Goal: Navigation & Orientation: Go to known website

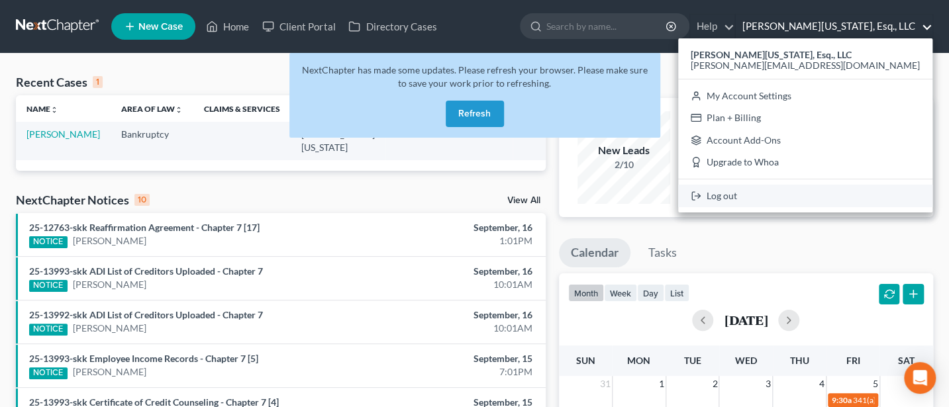
click at [825, 197] on link "Log out" at bounding box center [805, 196] width 254 height 23
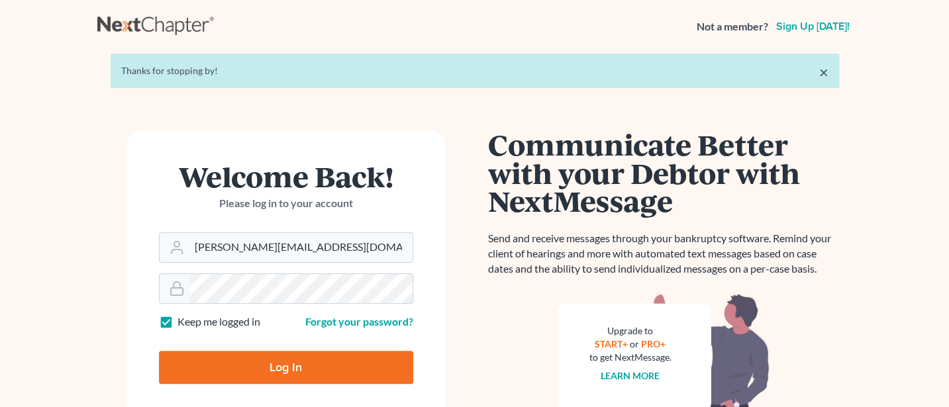
type input "[PERSON_NAME][EMAIL_ADDRESS][DOMAIN_NAME]"
click at [286, 371] on input "Log In" at bounding box center [286, 367] width 254 height 33
type input "Thinking..."
